Goal: Transaction & Acquisition: Purchase product/service

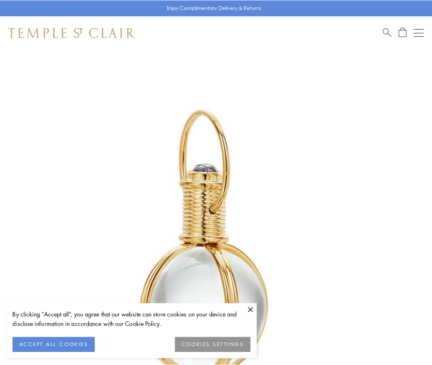
scroll to position [215, 0]
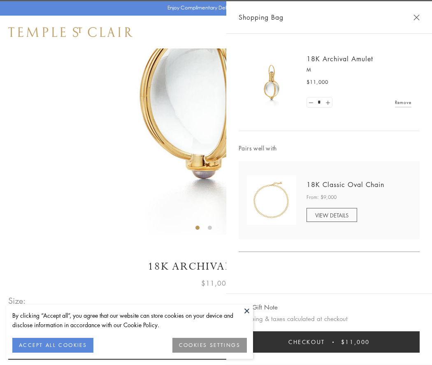
click at [329, 342] on button "Checkout $11,000" at bounding box center [329, 342] width 181 height 21
